Goal: Information Seeking & Learning: Learn about a topic

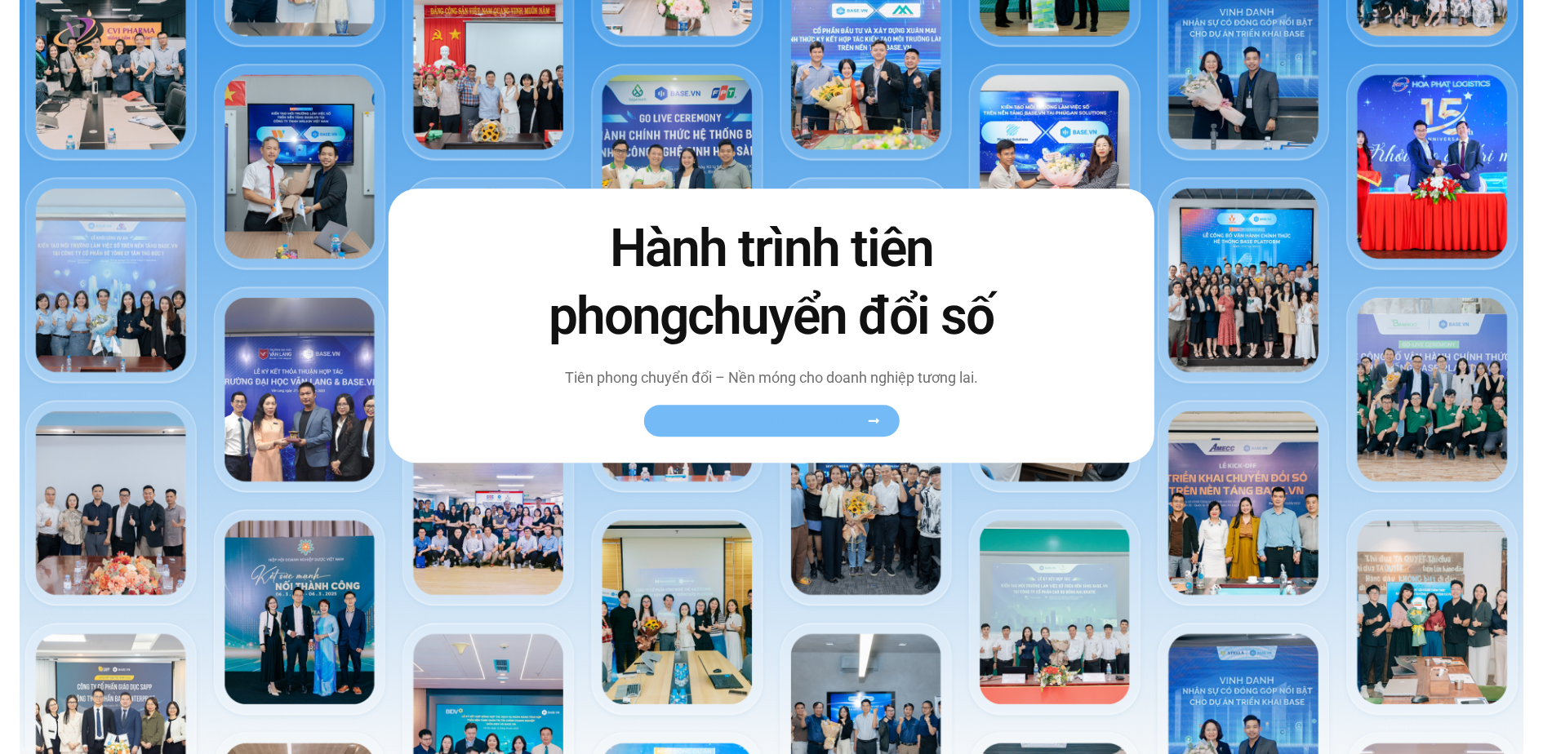
click at [766, 421] on span "Xem toàn bộ câu chuyện khách hàng" at bounding box center [763, 421] width 200 height 12
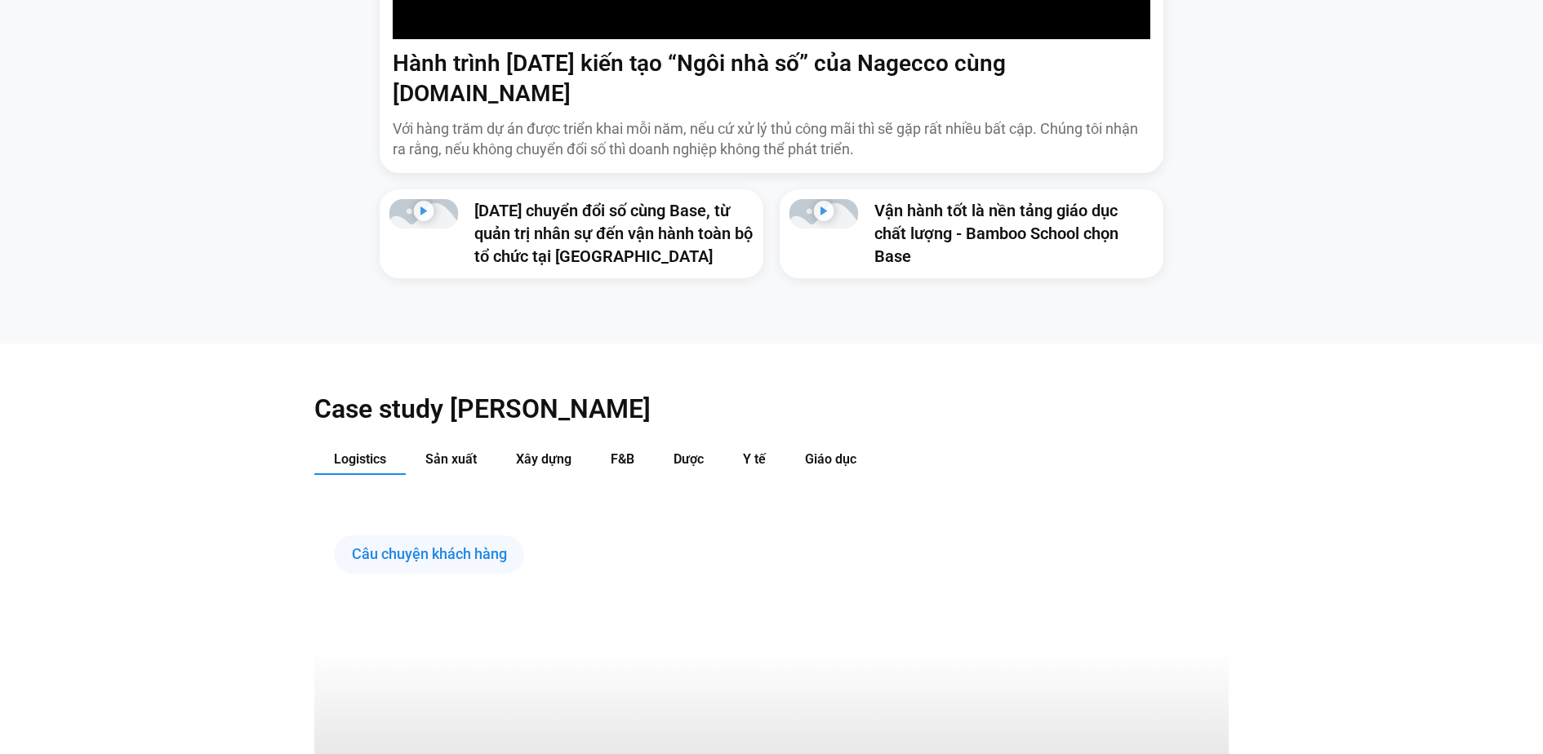
scroll to position [1576, 0]
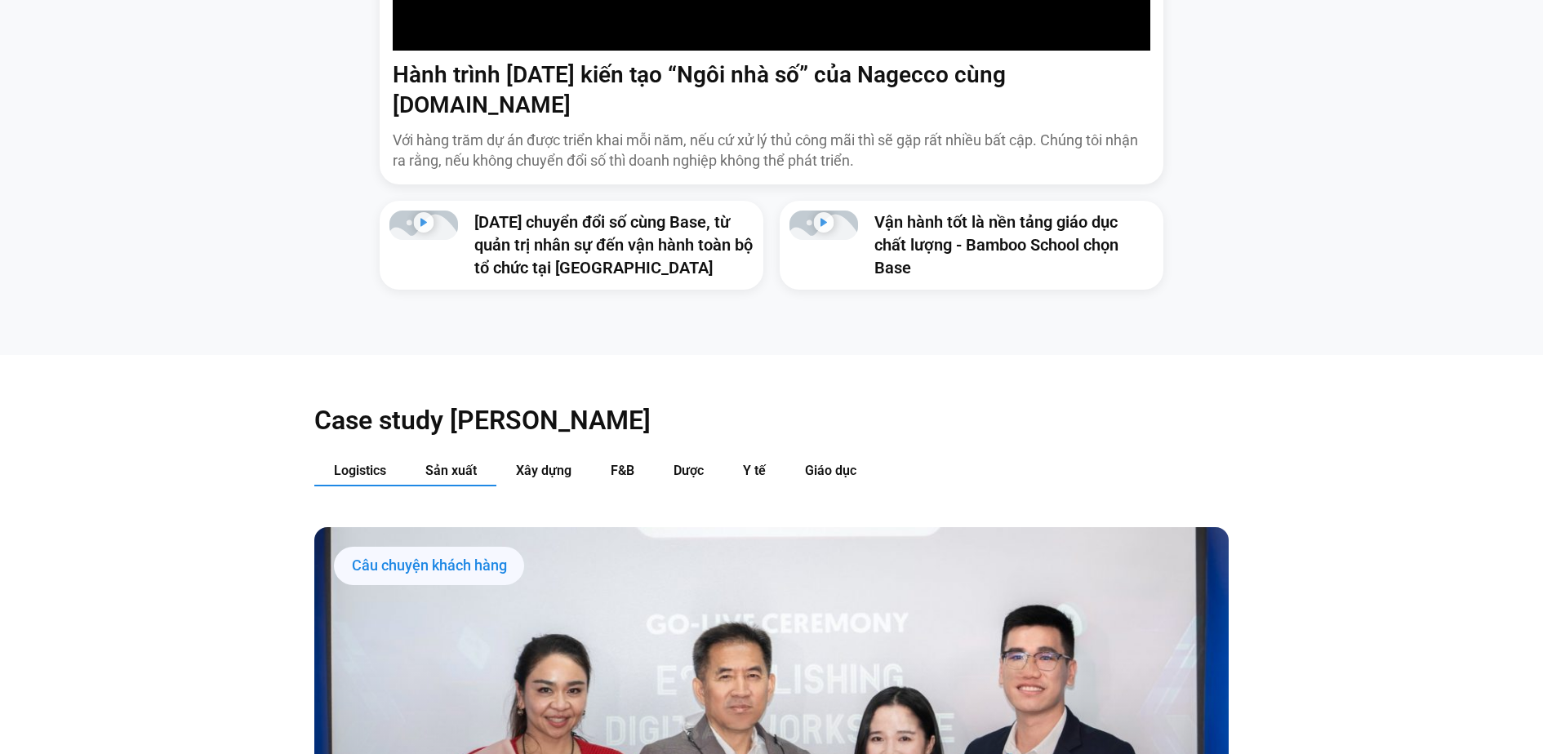
click at [454, 456] on button "Sản xuất" at bounding box center [451, 471] width 91 height 30
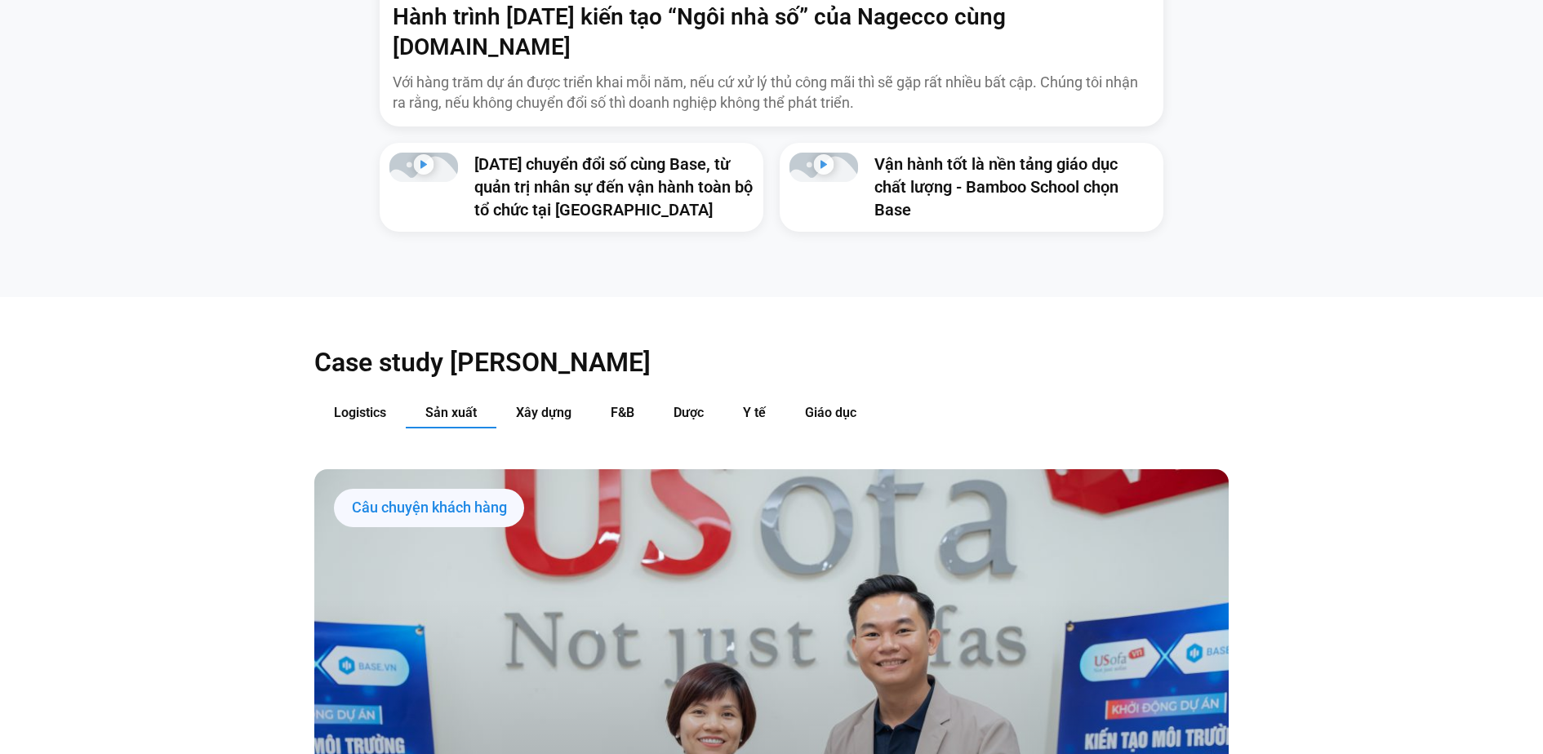
scroll to position [1641, 0]
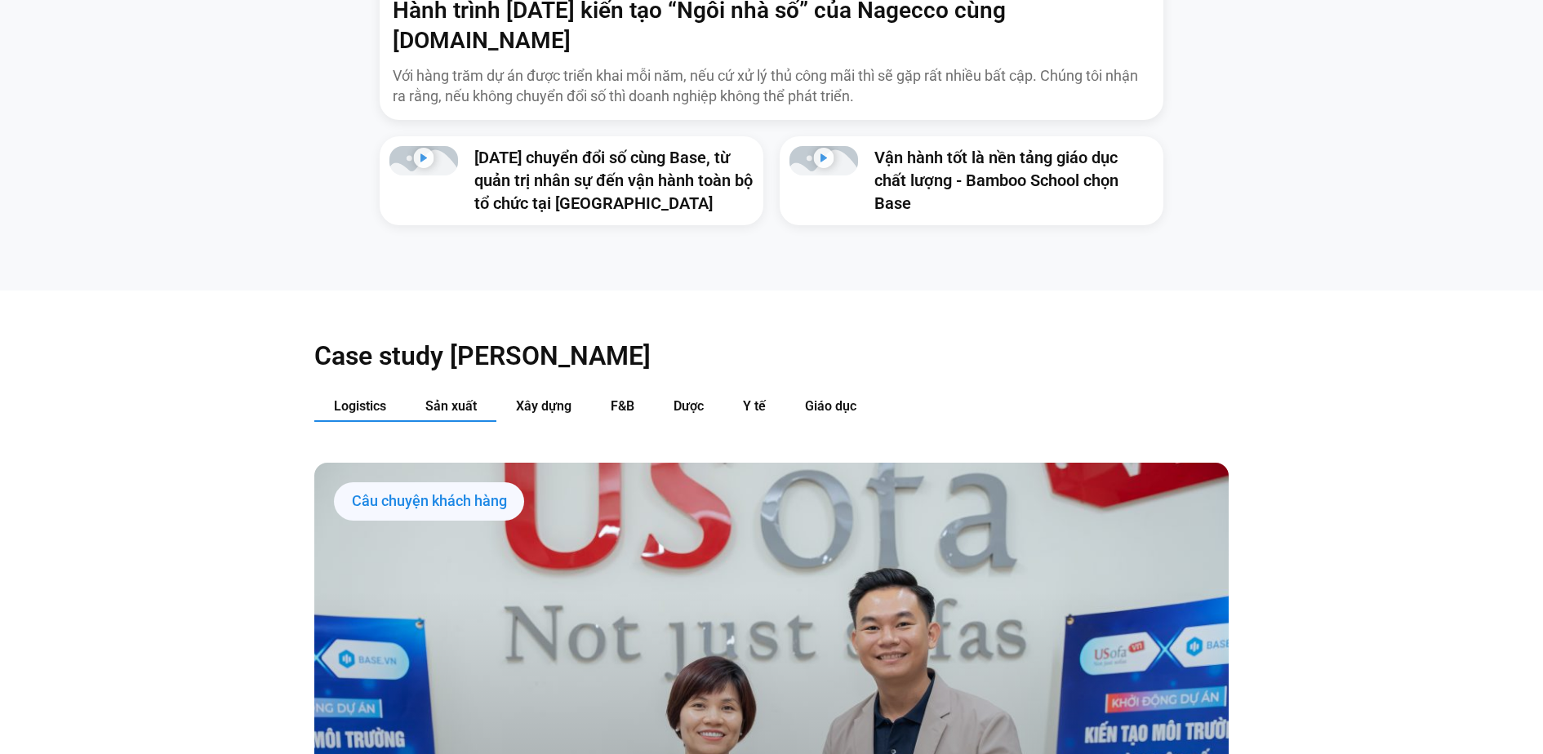
click at [381, 398] on span "Logistics" at bounding box center [360, 406] width 52 height 16
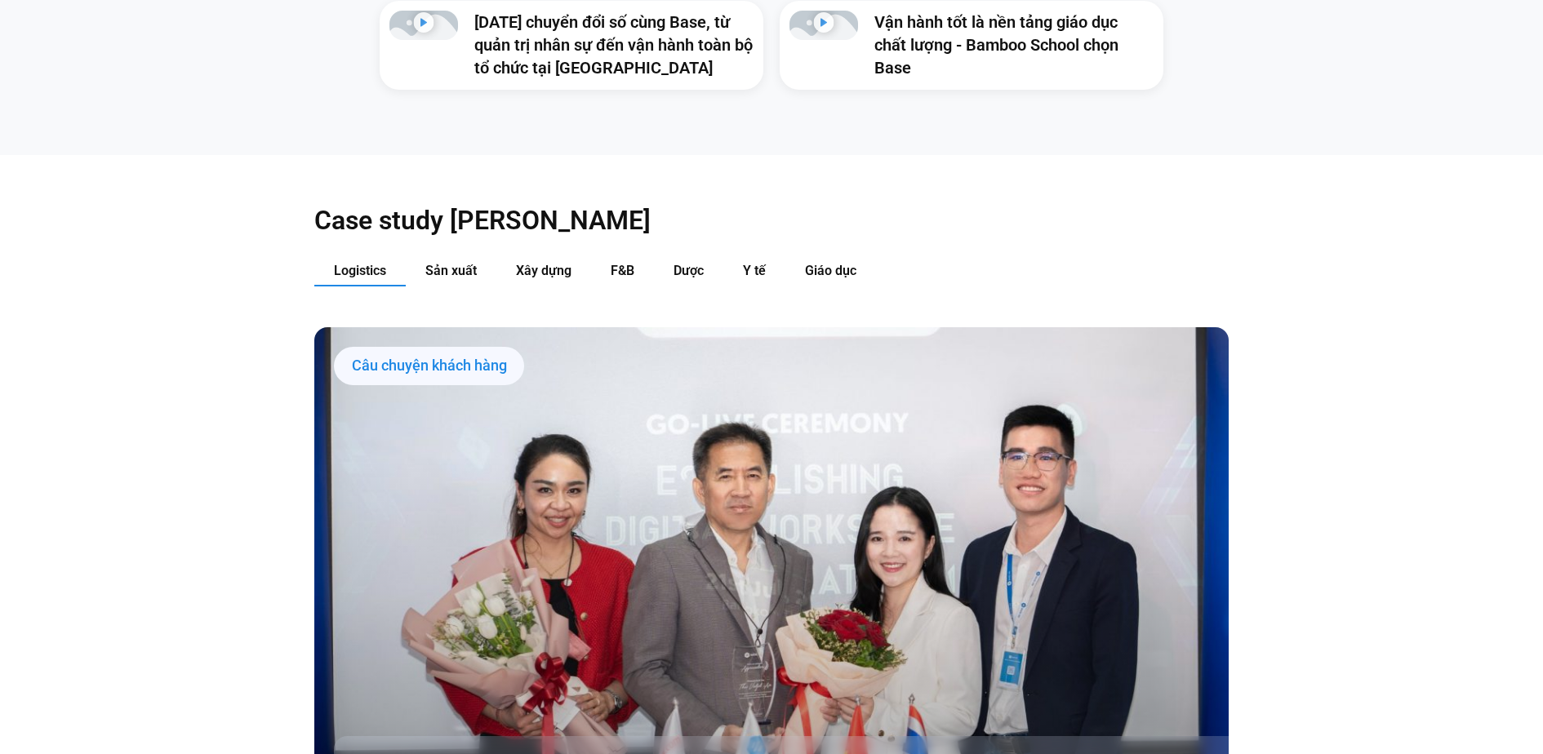
scroll to position [1740, 0]
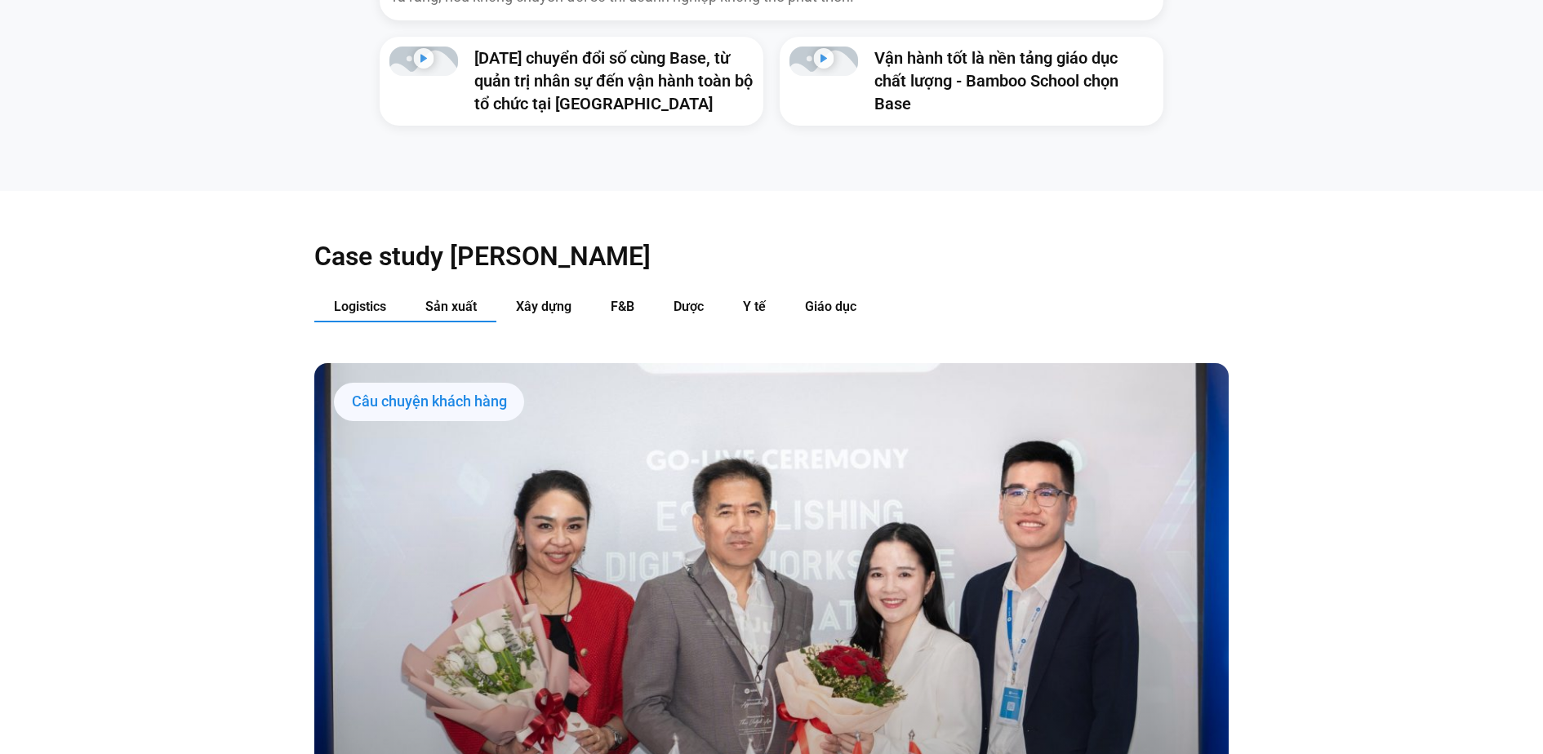
click at [473, 292] on button "Sản xuất" at bounding box center [451, 307] width 91 height 30
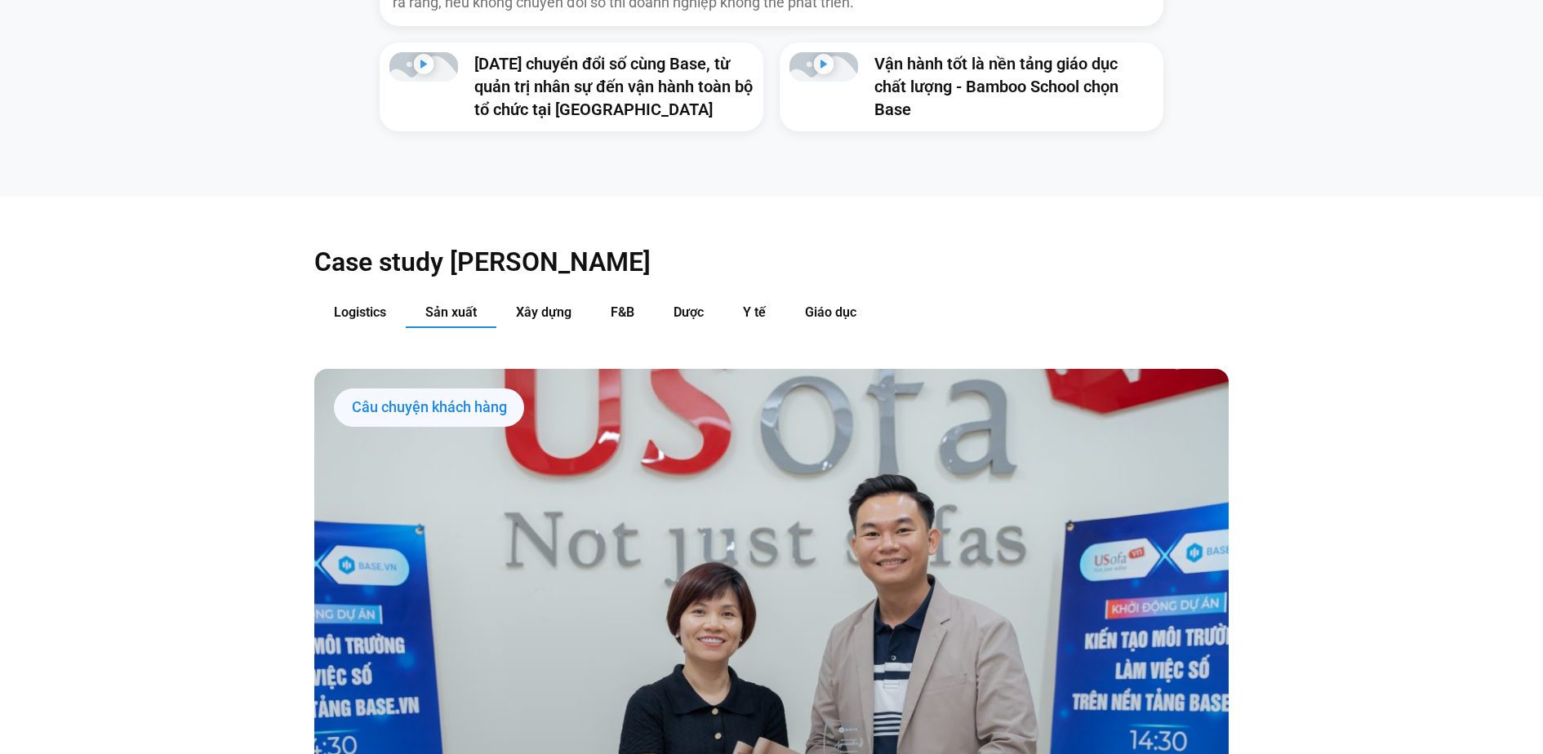
scroll to position [1662, 0]
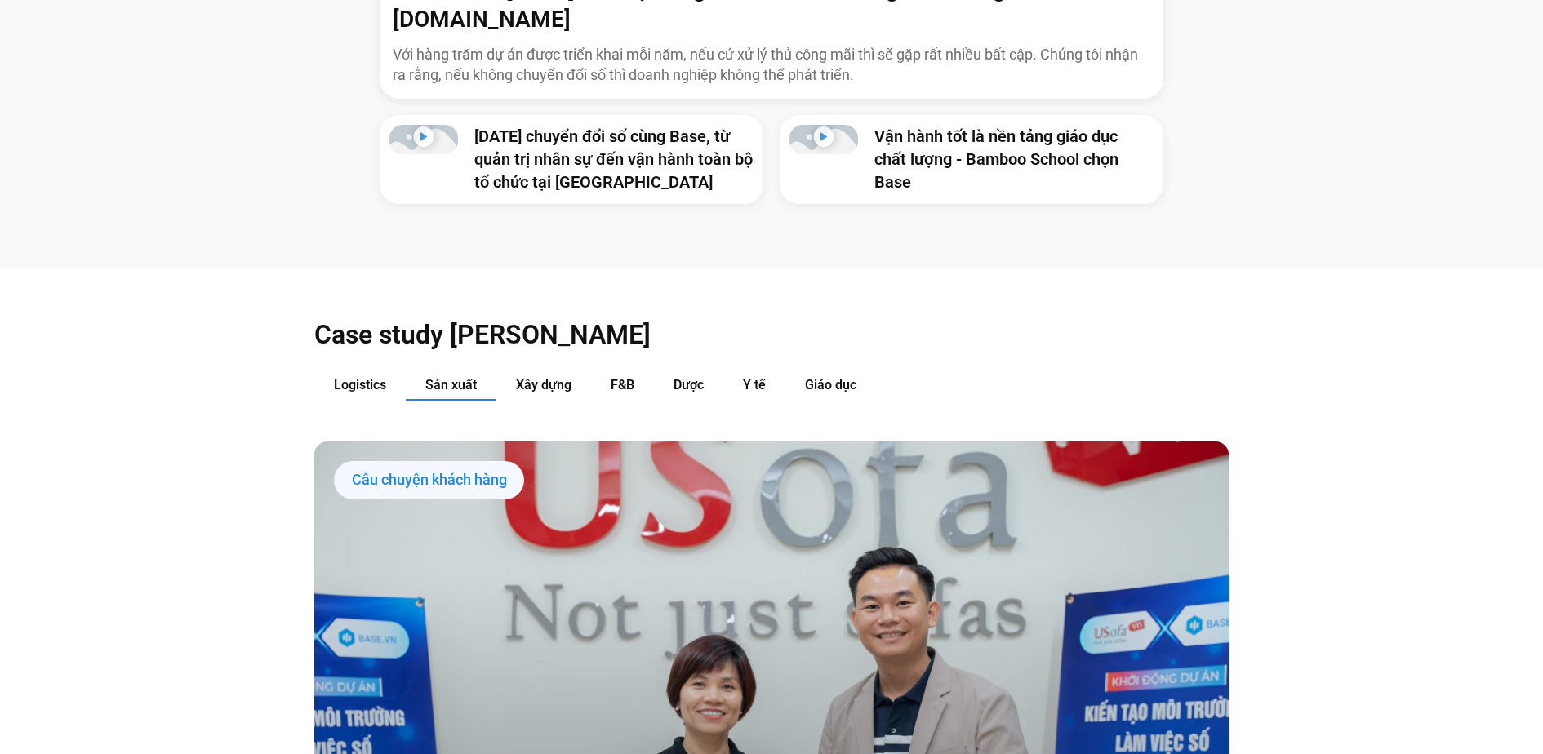
click at [544, 377] on span "Xây dựng" at bounding box center [544, 385] width 56 height 16
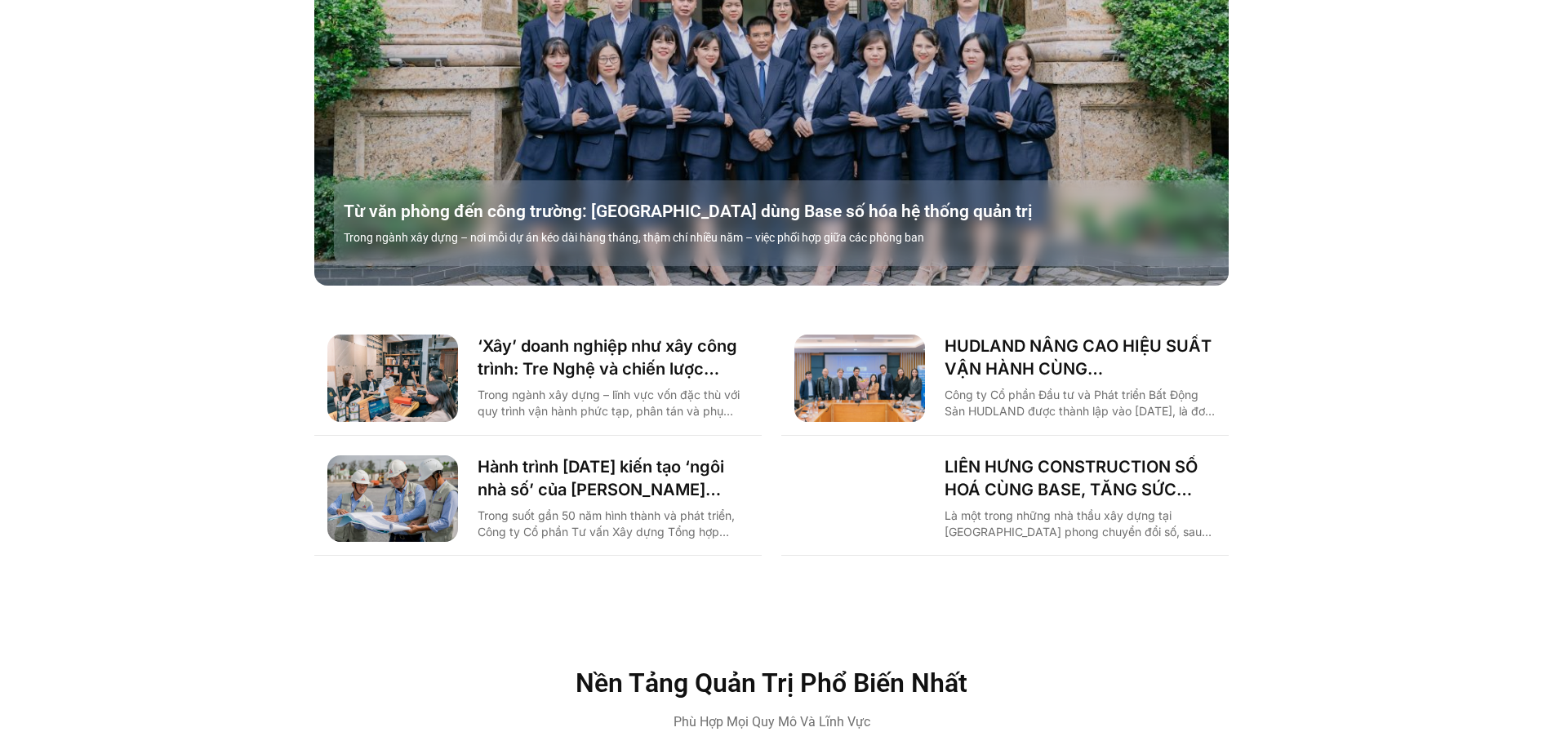
scroll to position [2375, 0]
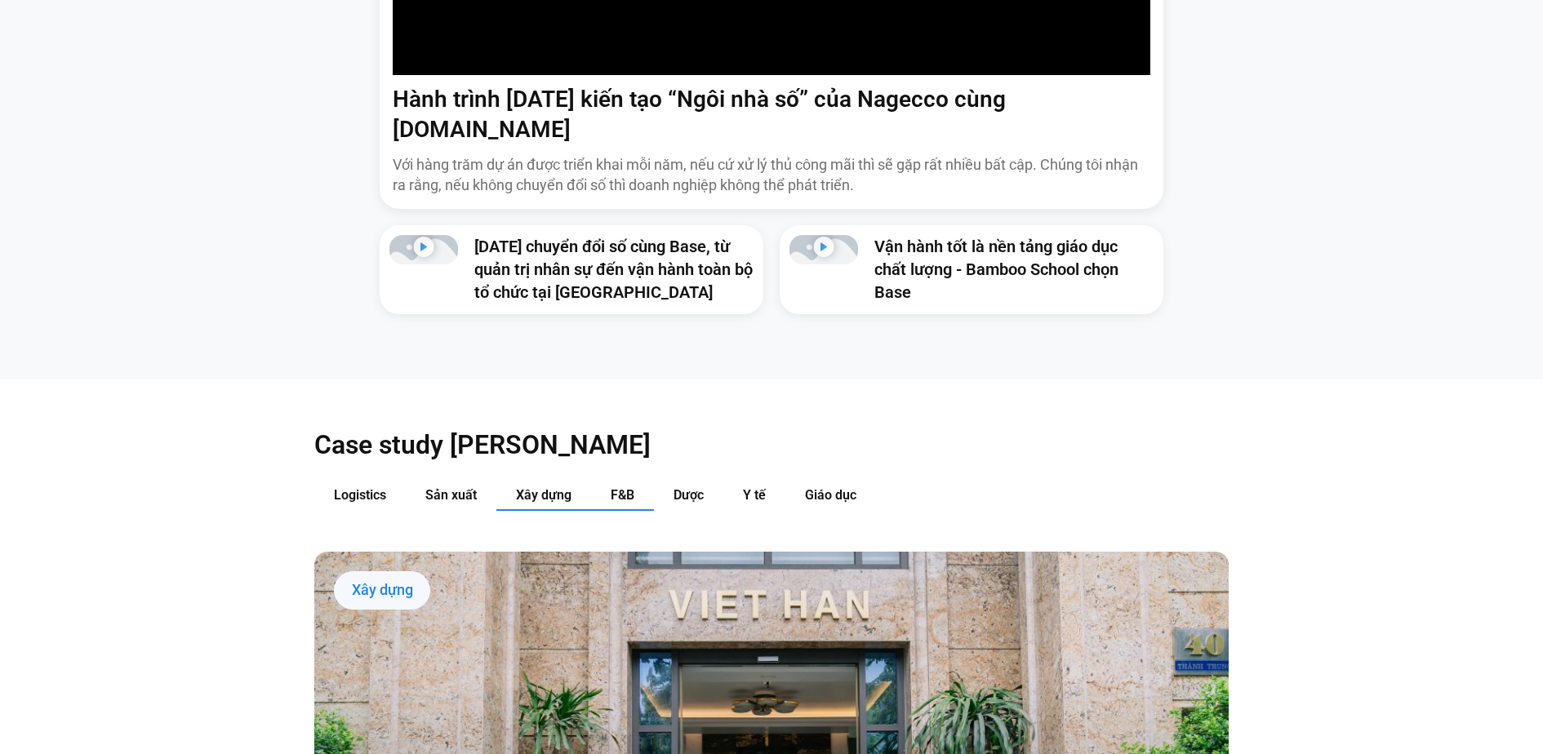
click at [633, 487] on span "F&B" at bounding box center [623, 495] width 24 height 16
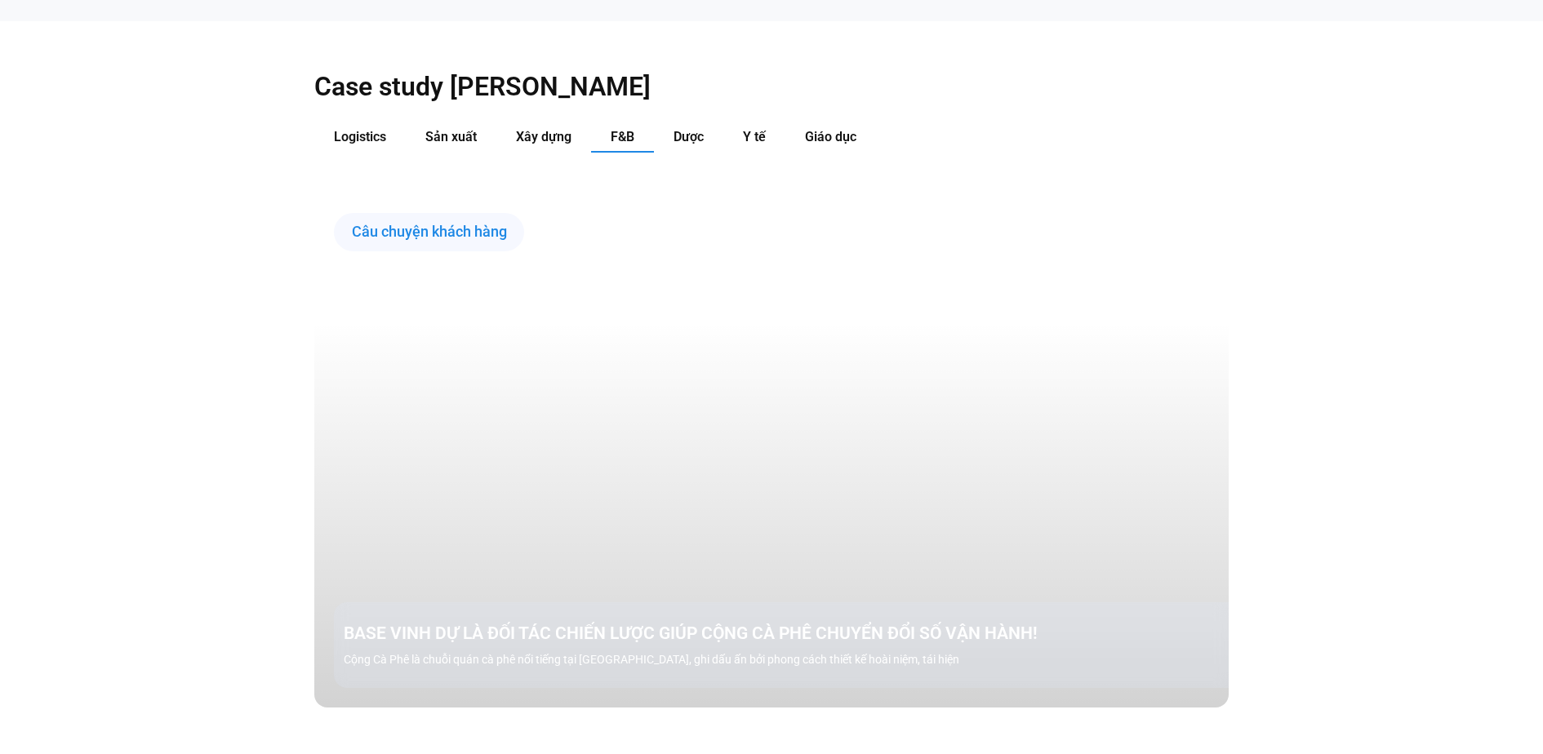
scroll to position [1887, 0]
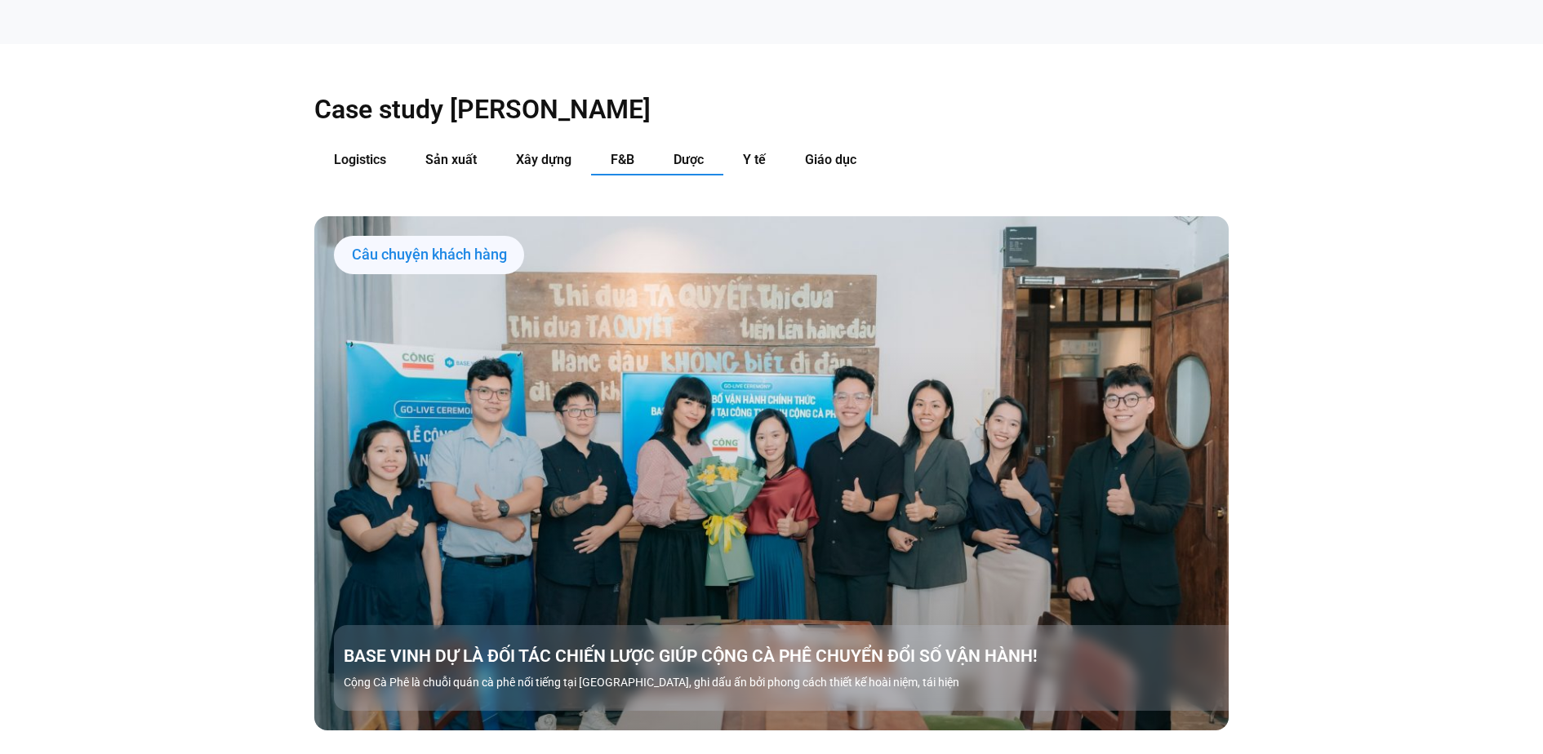
click at [682, 152] on span "Dược" at bounding box center [688, 160] width 30 height 16
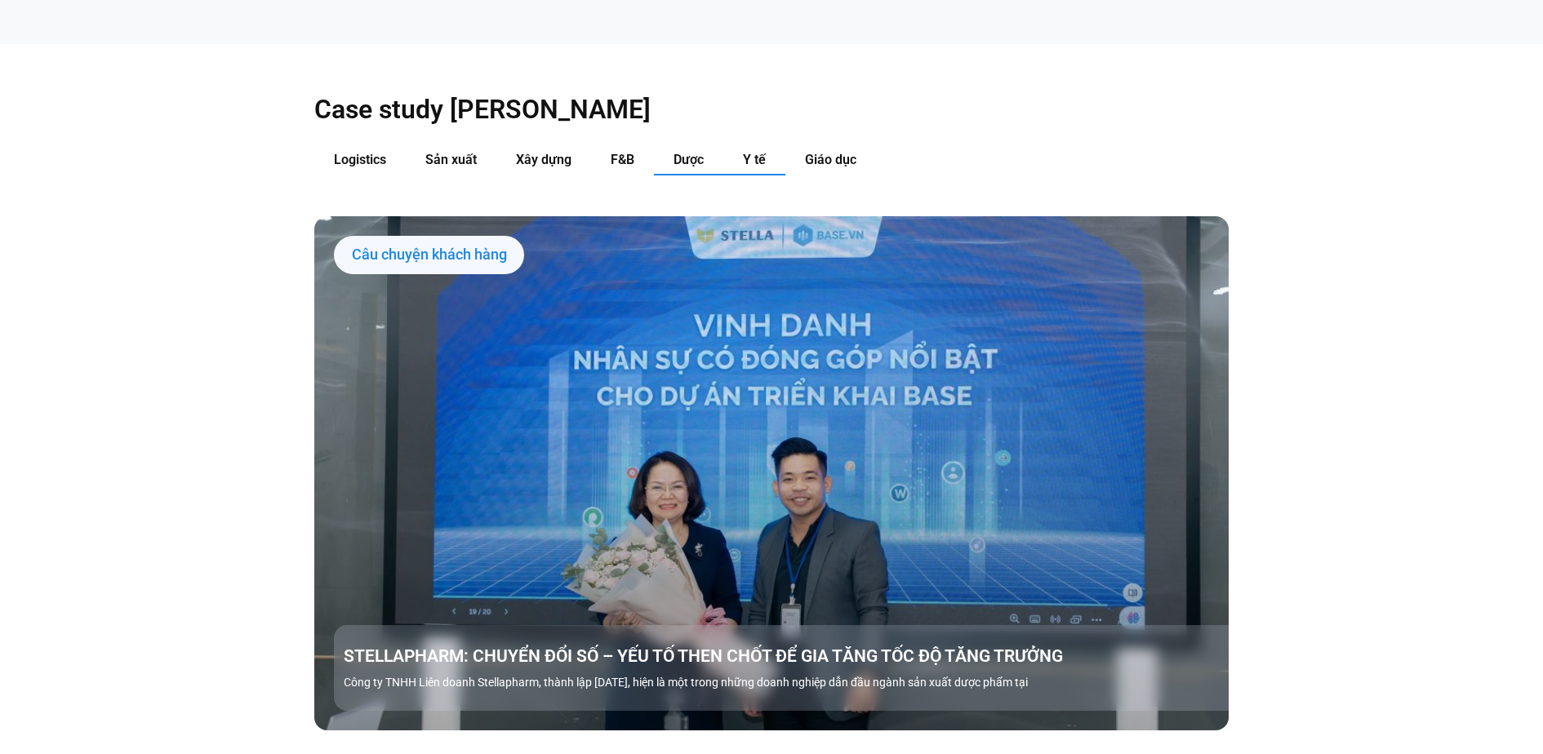
click at [775, 145] on button "Y tế" at bounding box center [754, 160] width 62 height 30
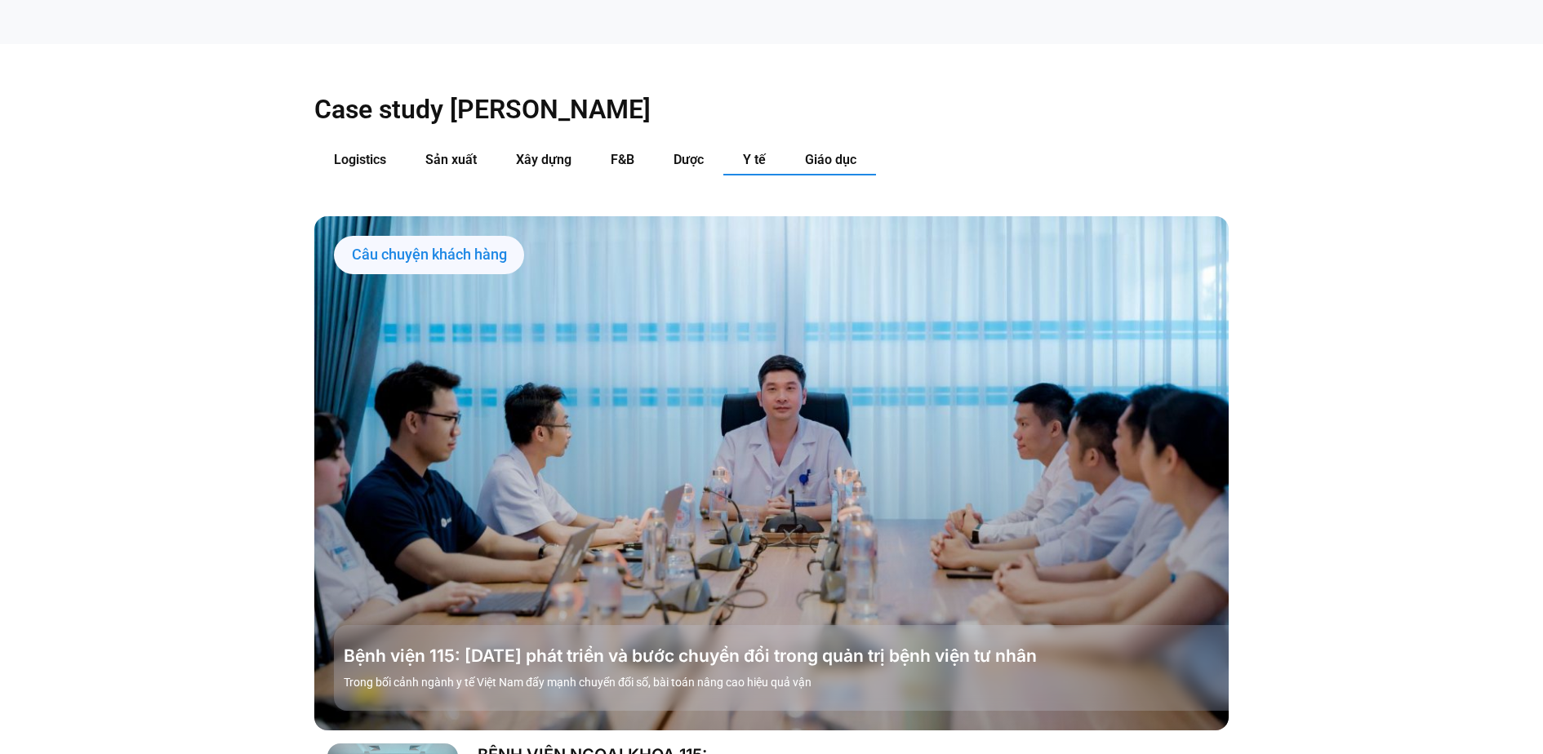
click at [815, 152] on span "Giáo dục" at bounding box center [830, 160] width 51 height 16
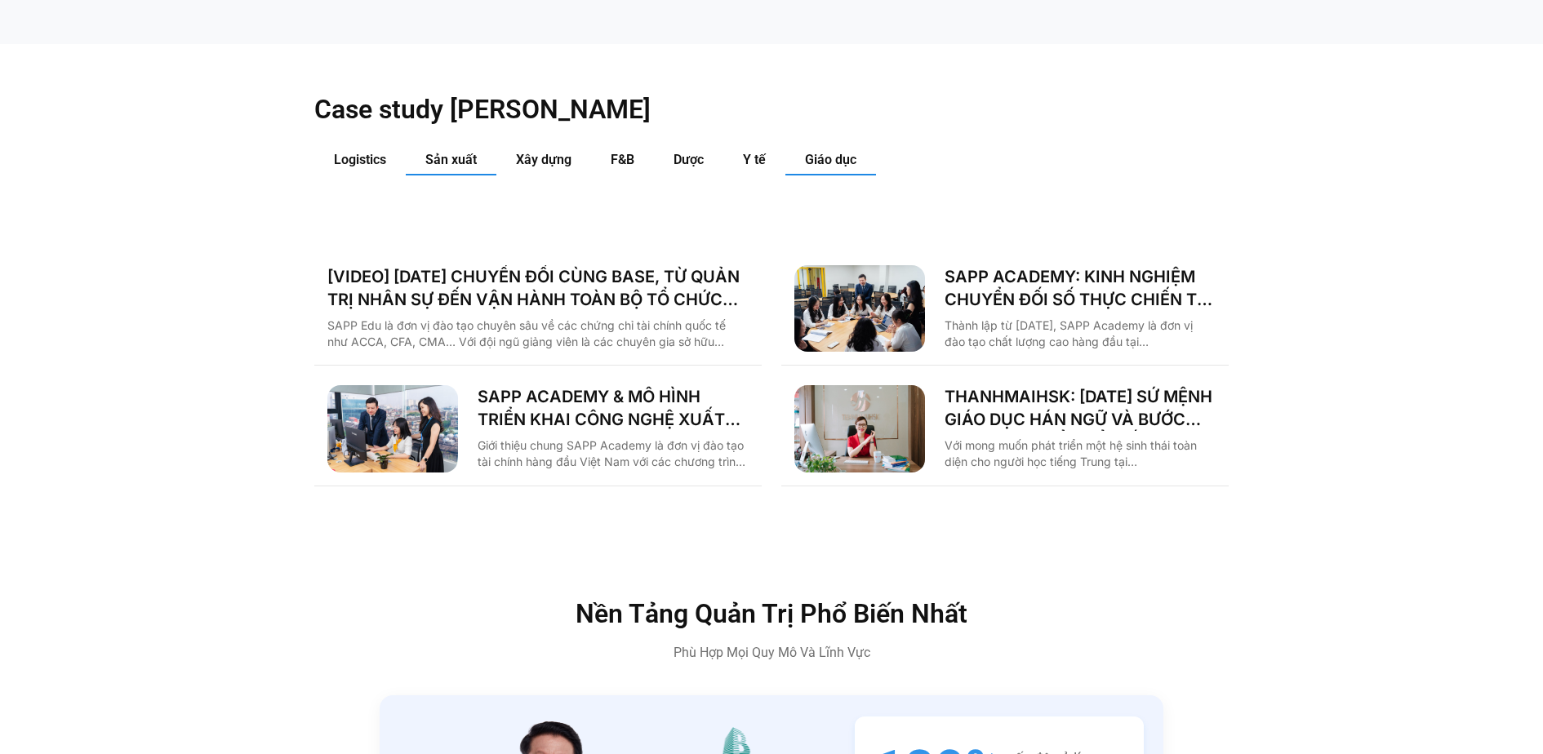
click at [446, 152] on span "Sản xuất" at bounding box center [450, 160] width 51 height 16
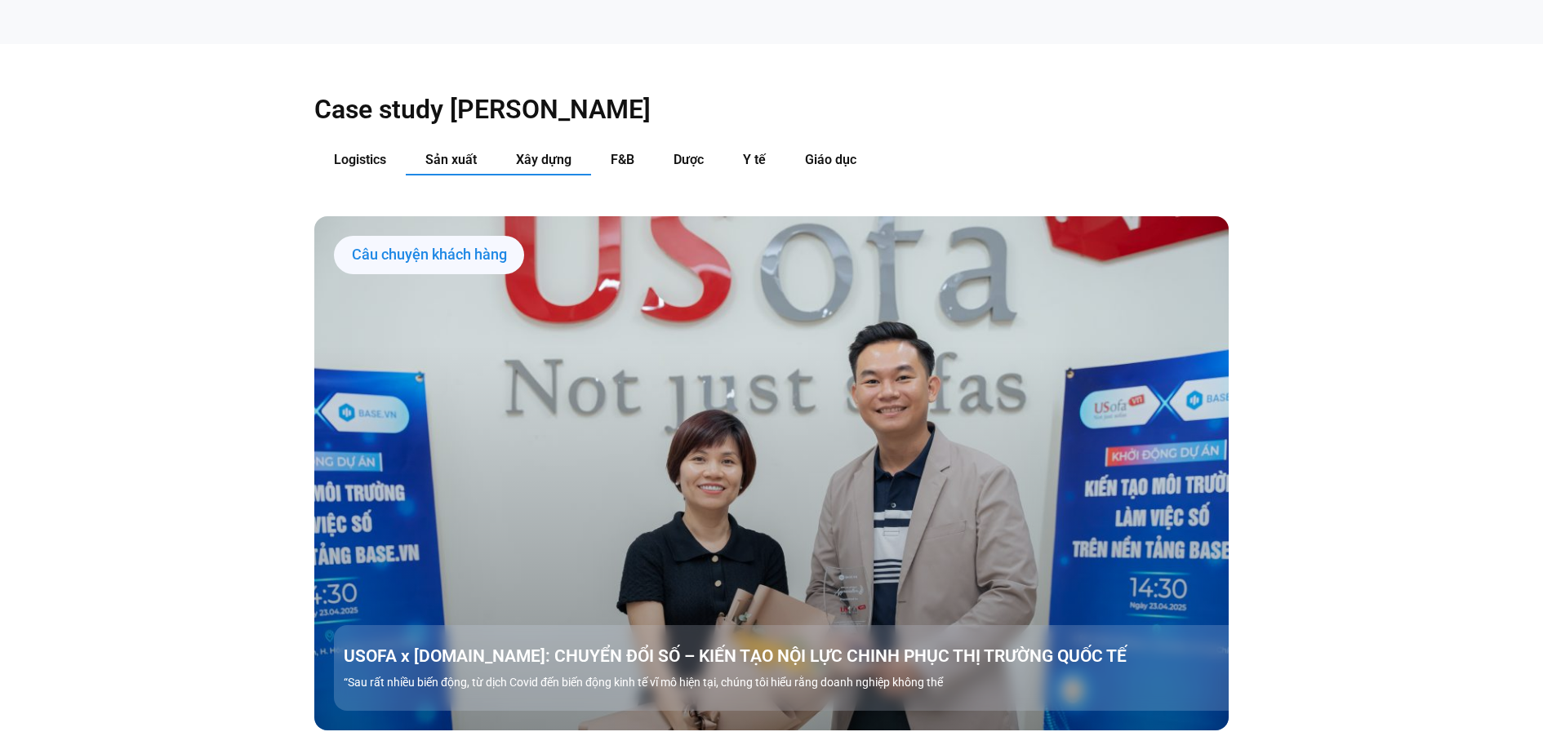
click at [518, 152] on span "Xây dựng" at bounding box center [544, 160] width 56 height 16
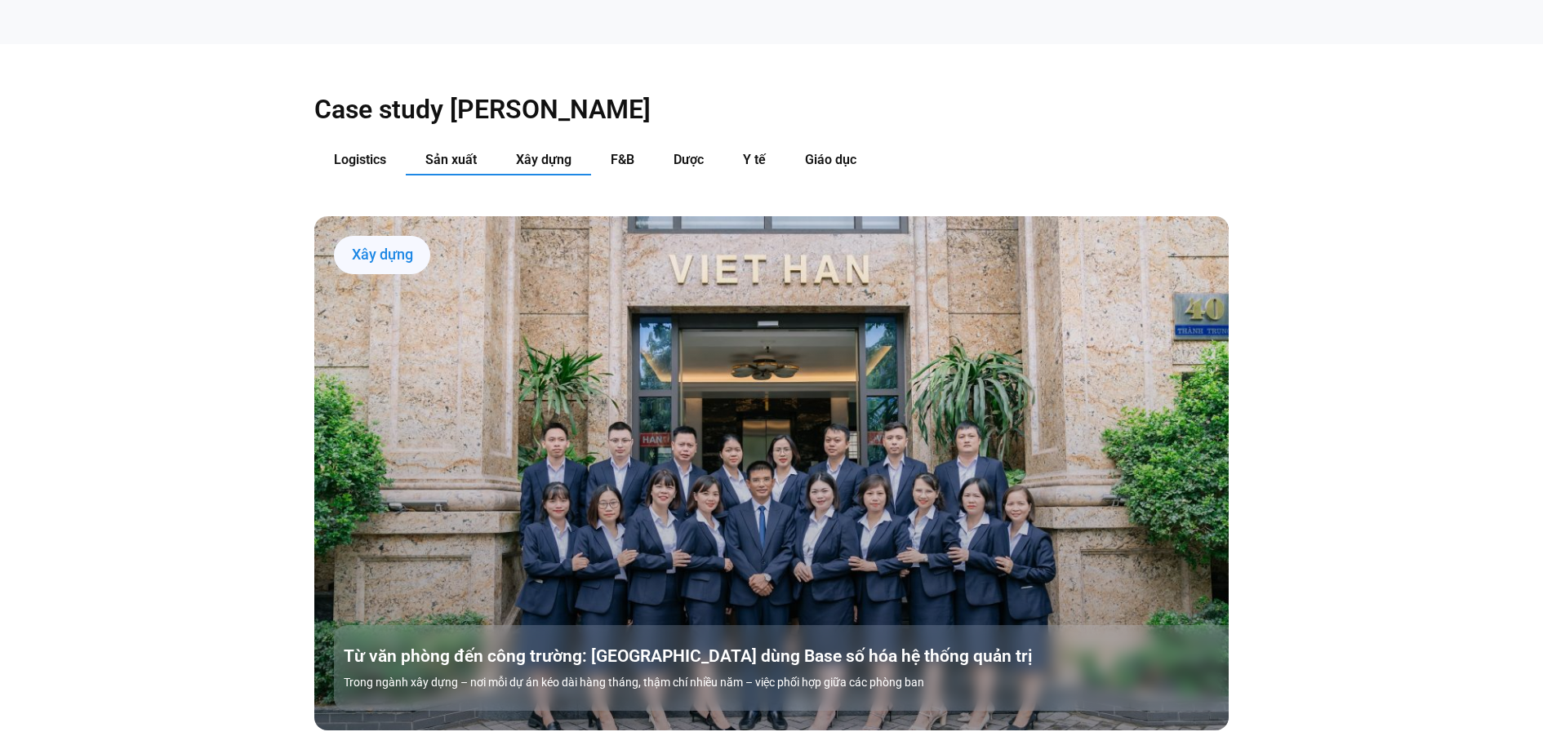
click at [420, 145] on button "Sản xuất" at bounding box center [451, 160] width 91 height 30
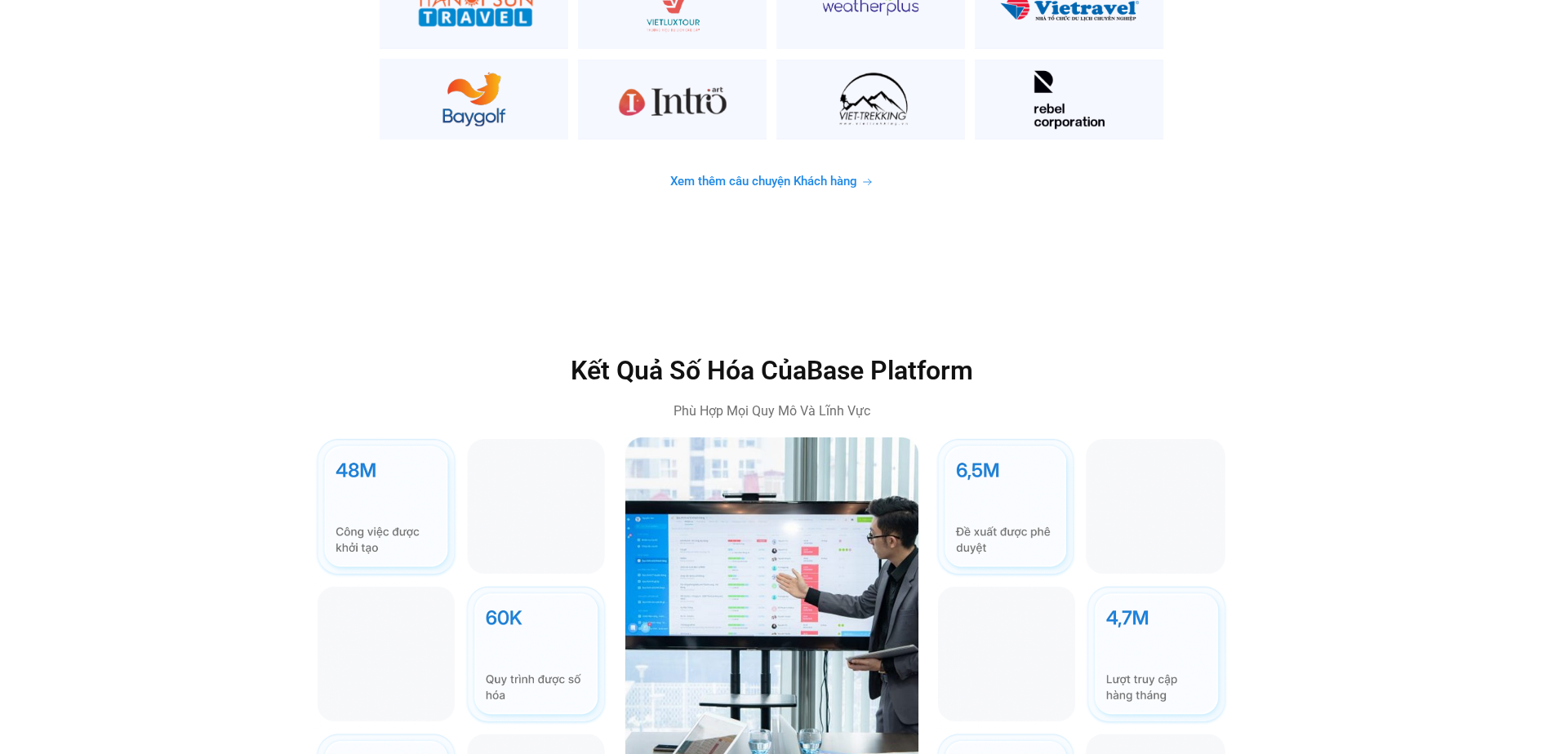
scroll to position [4667, 0]
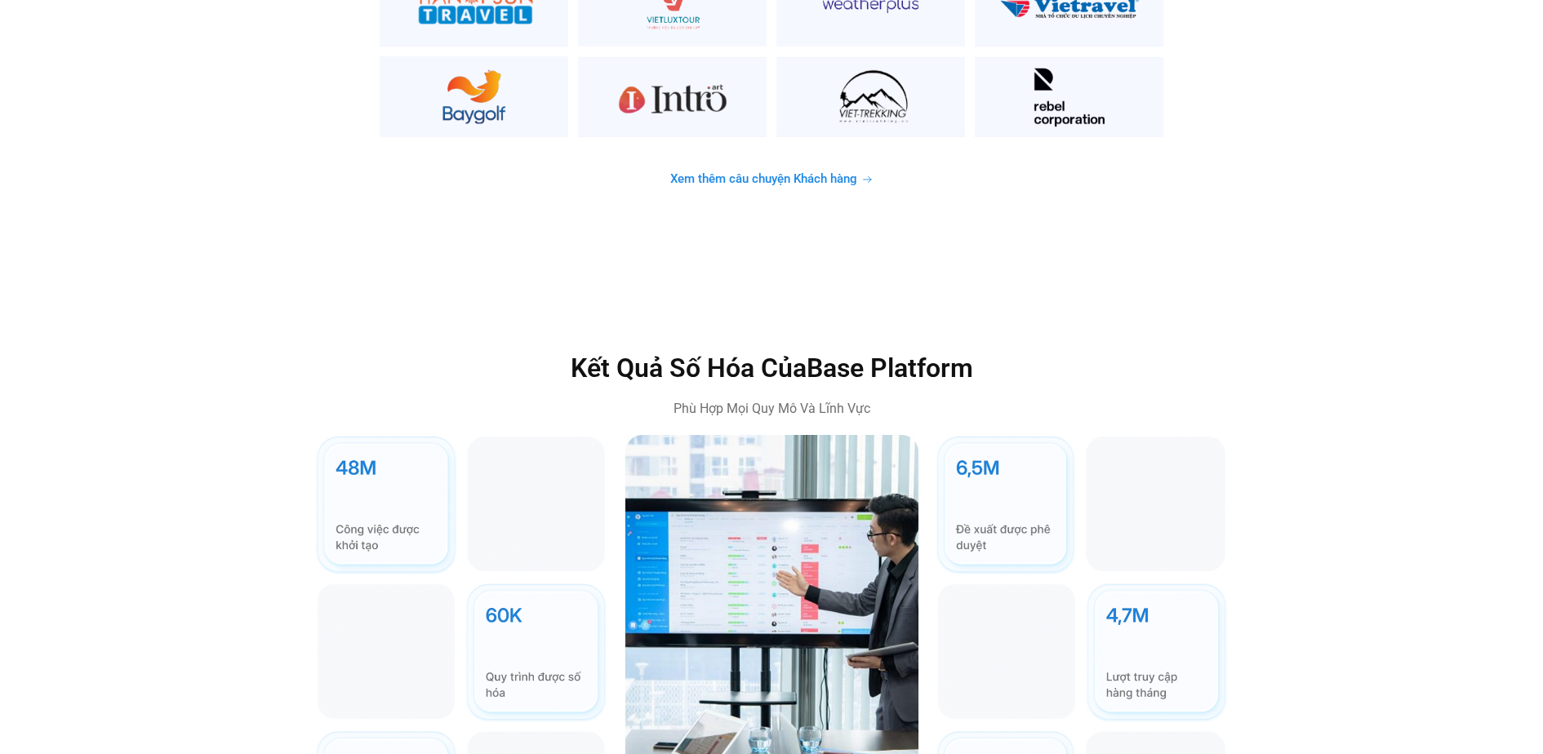
click at [747, 173] on span "Xem thêm câu chuyện Khách hàng" at bounding box center [763, 179] width 187 height 12
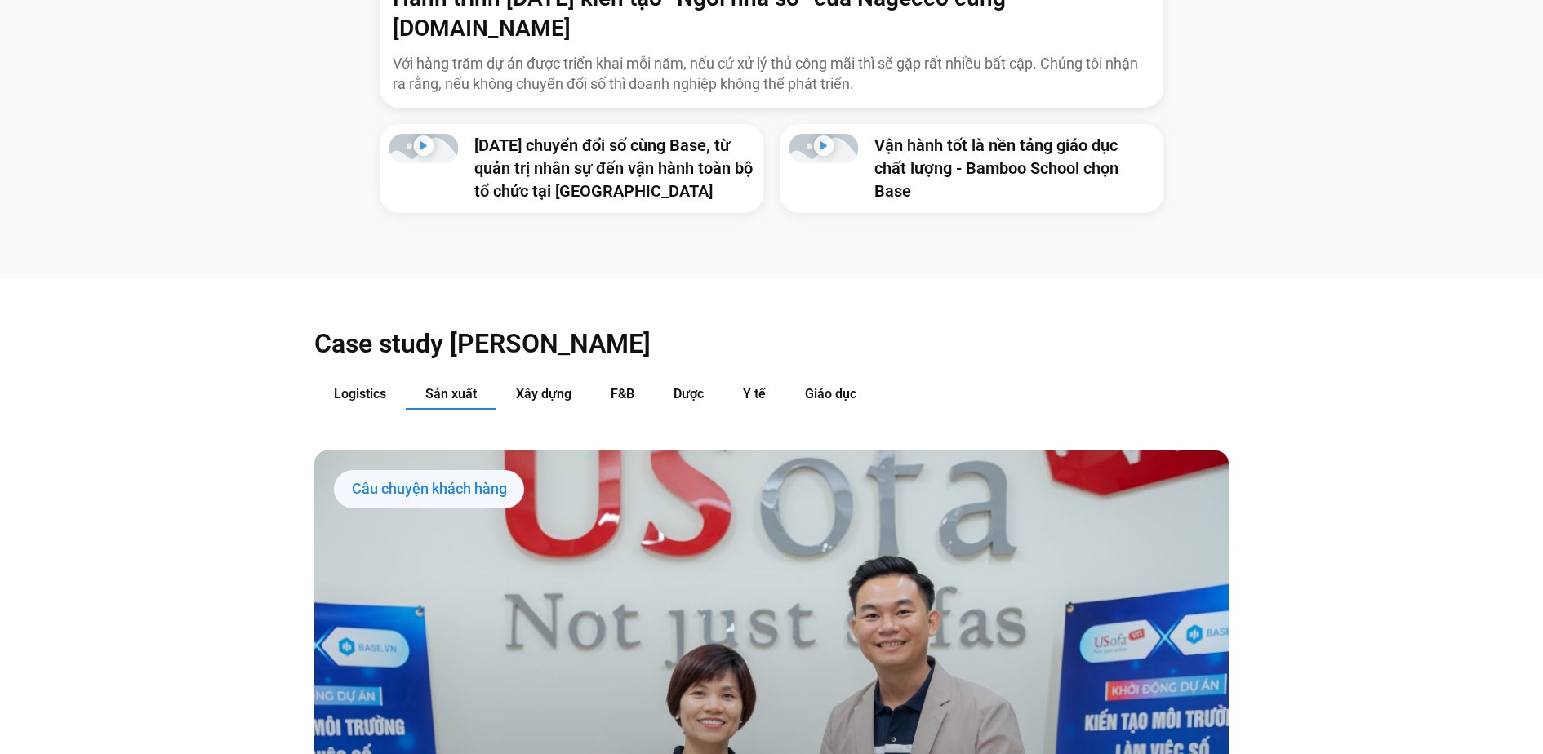
scroll to position [1757, 0]
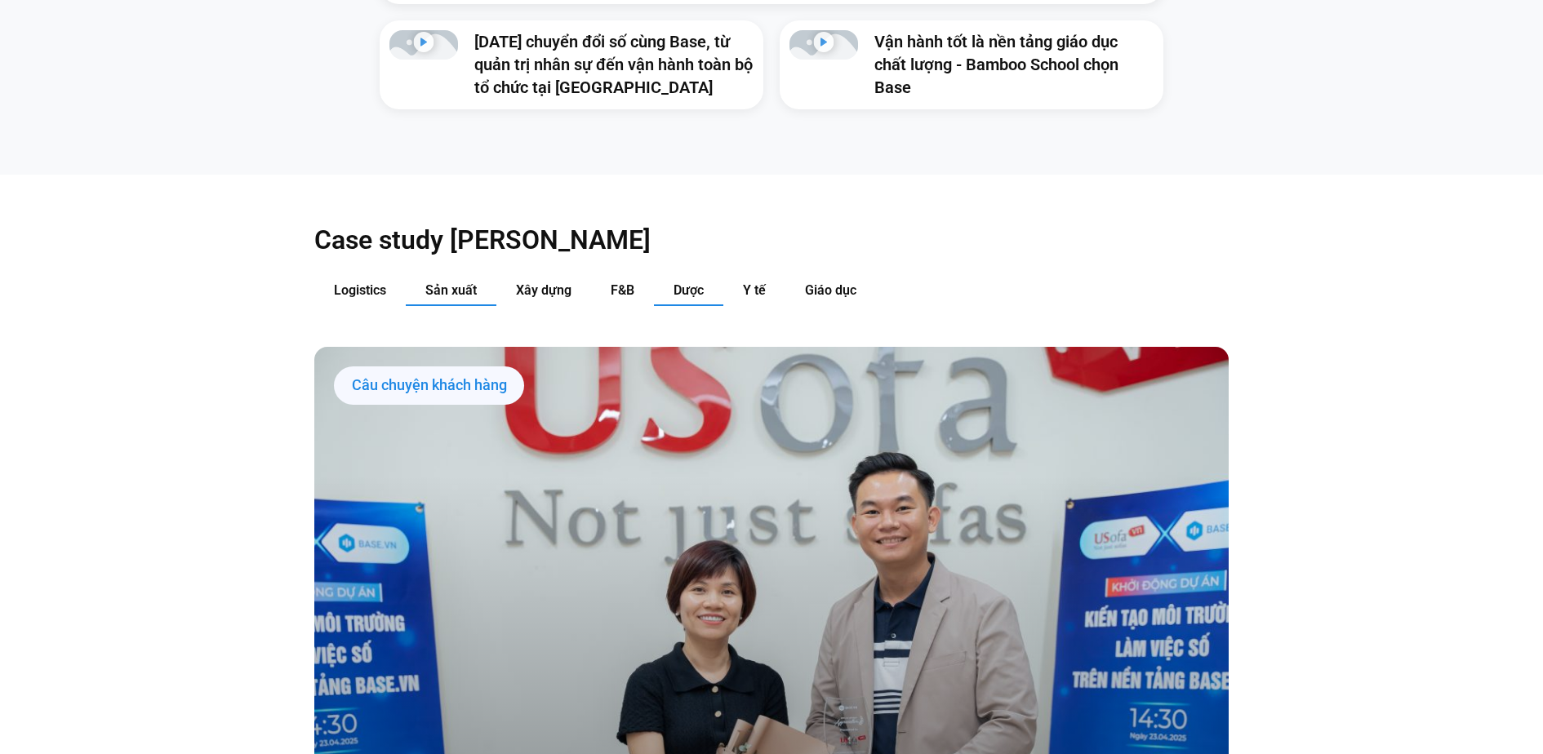
click at [677, 276] on button "Dược" at bounding box center [688, 291] width 69 height 30
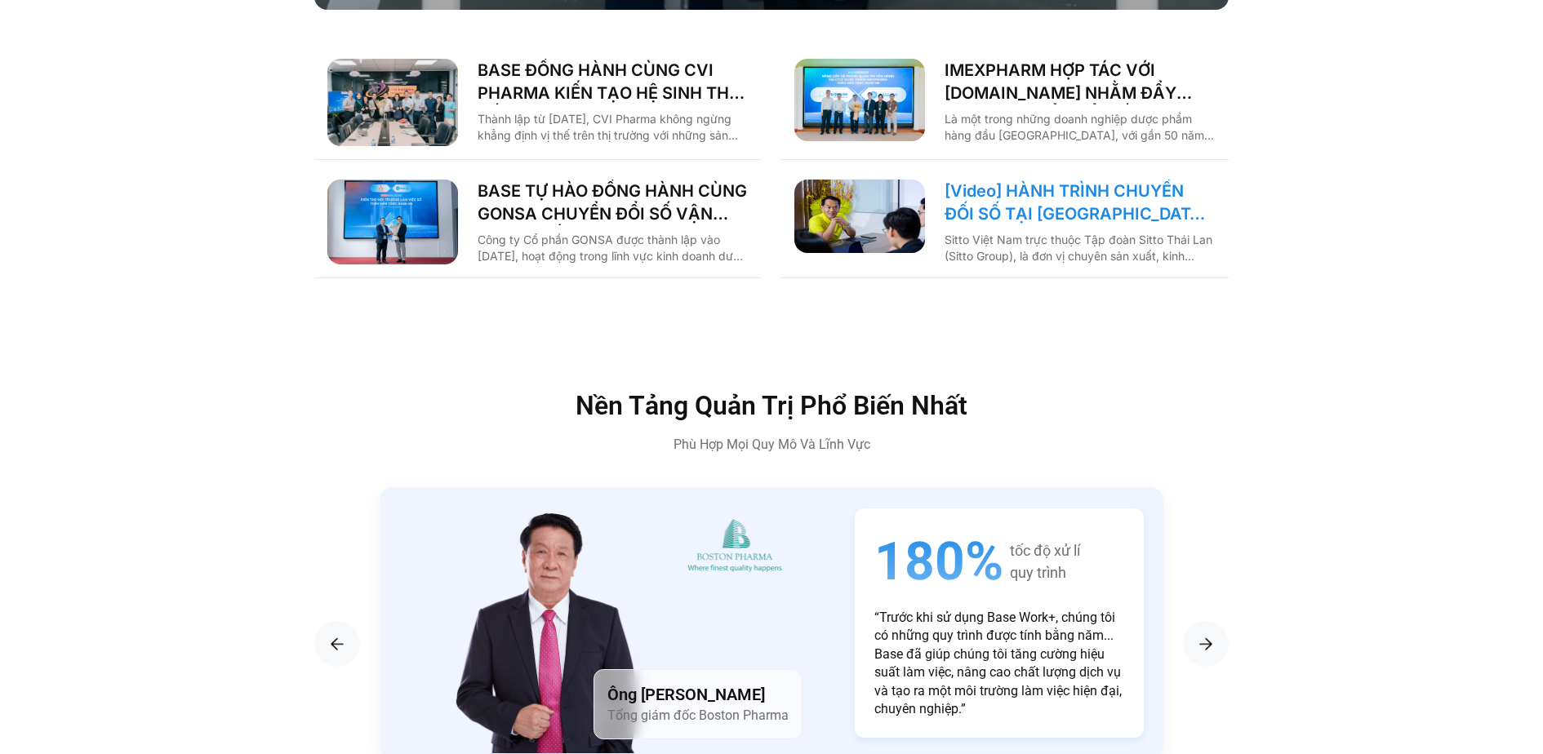
scroll to position [2843, 0]
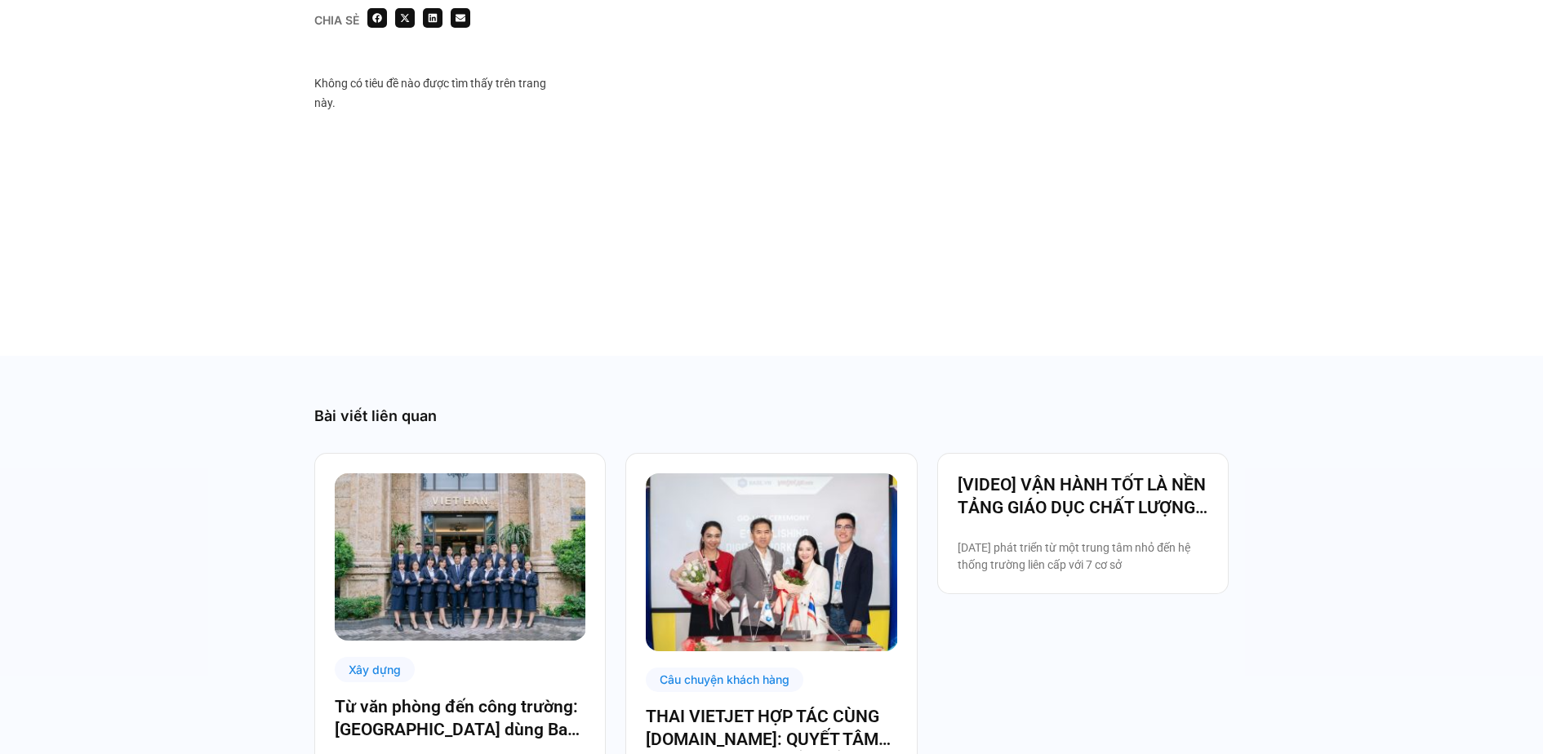
scroll to position [2643, 0]
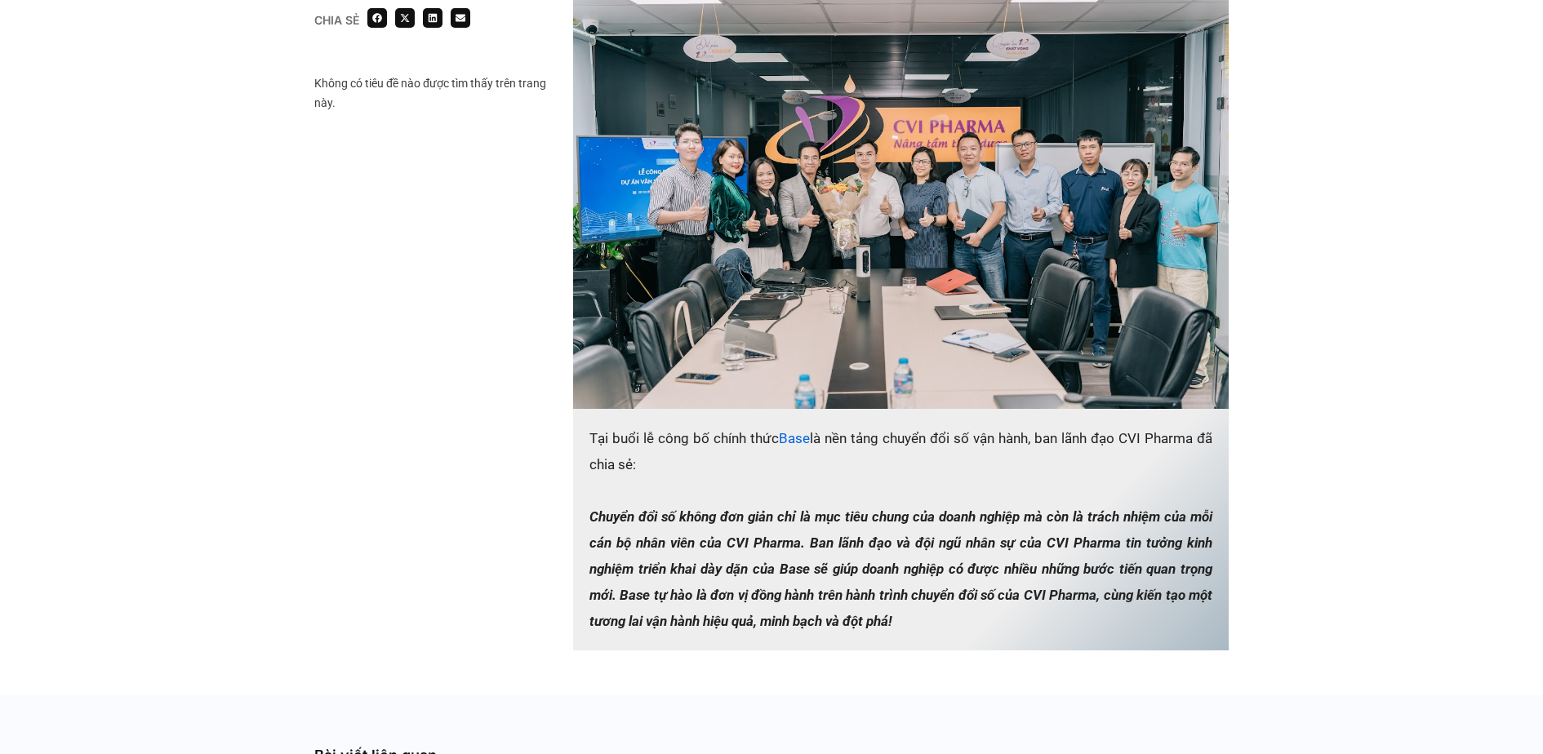
scroll to position [2063, 0]
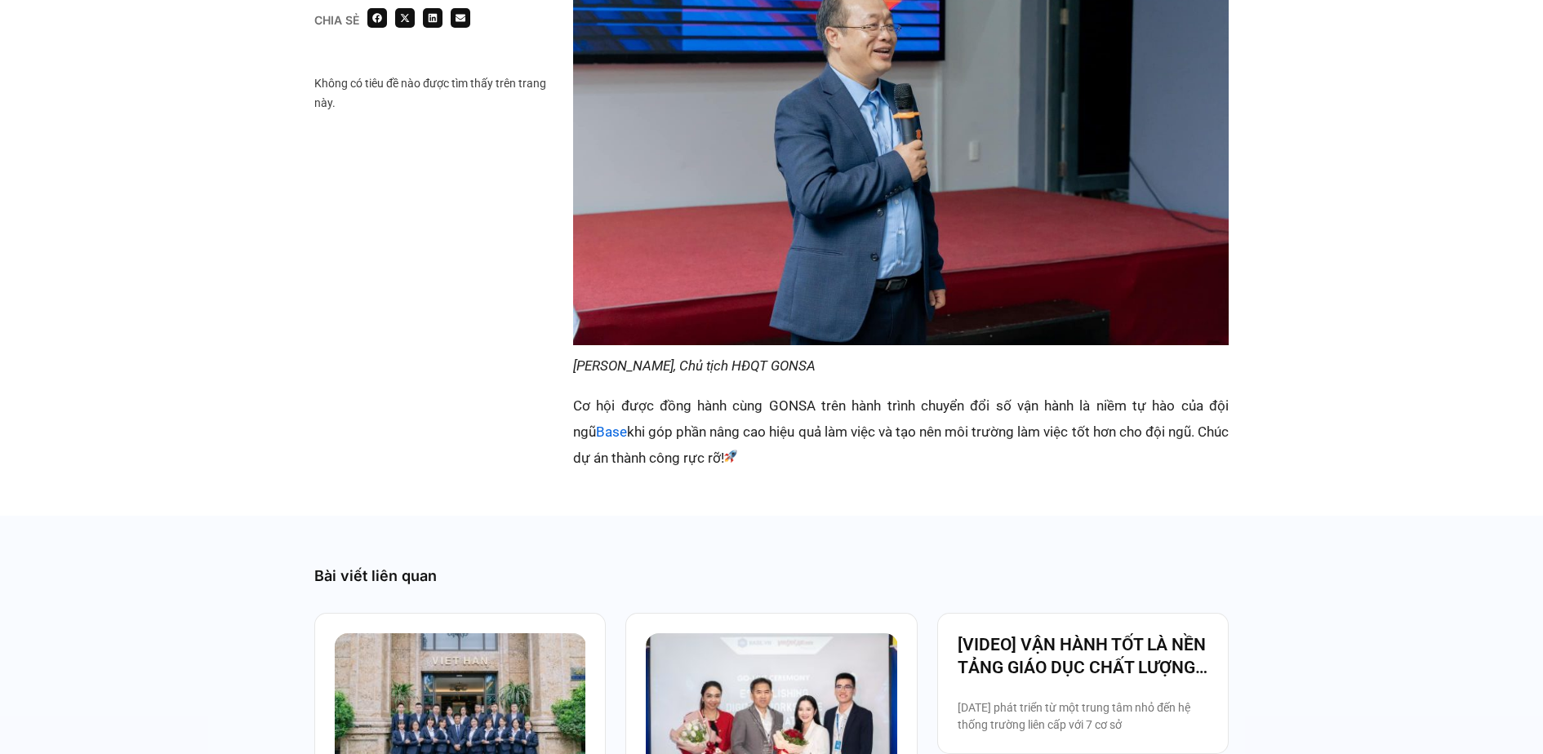
scroll to position [2810, 0]
